Goal: Find specific page/section: Find specific page/section

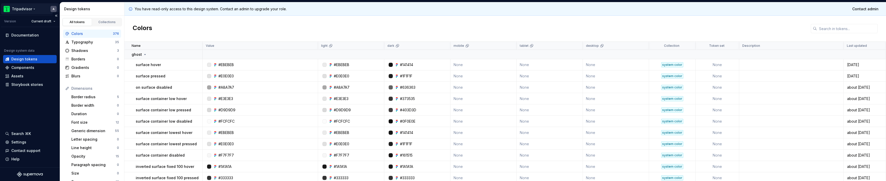
click at [30, 9] on html "Tripadvisor A Version Current draft Documentation Design system data Design tok…" at bounding box center [443, 90] width 886 height 181
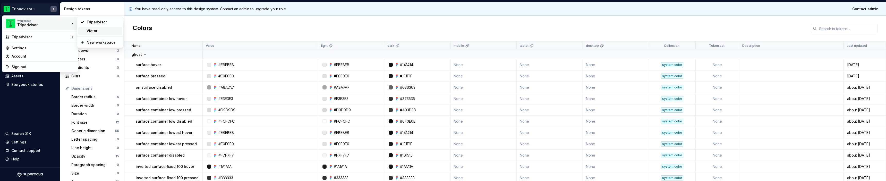
click at [90, 31] on div "Viator" at bounding box center [103, 30] width 33 height 5
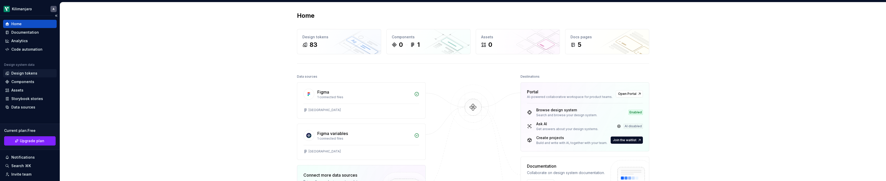
click at [26, 71] on div "Design tokens" at bounding box center [24, 73] width 26 height 5
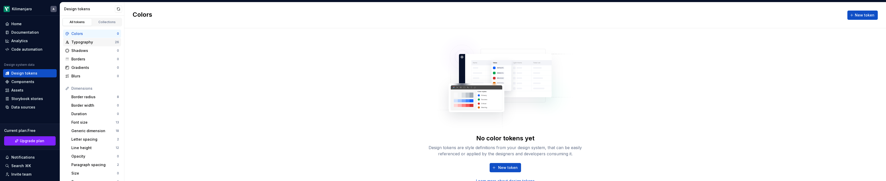
click at [90, 43] on div "Typography" at bounding box center [93, 42] width 44 height 5
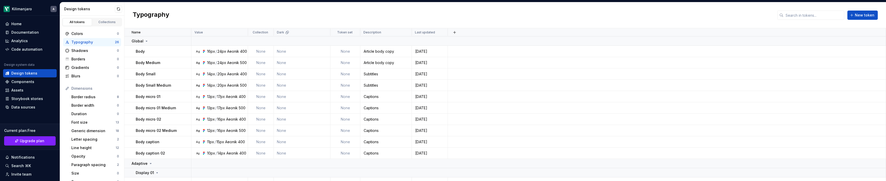
click at [526, 21] on div "Typography New token" at bounding box center [505, 15] width 762 height 26
